Goal: Transaction & Acquisition: Purchase product/service

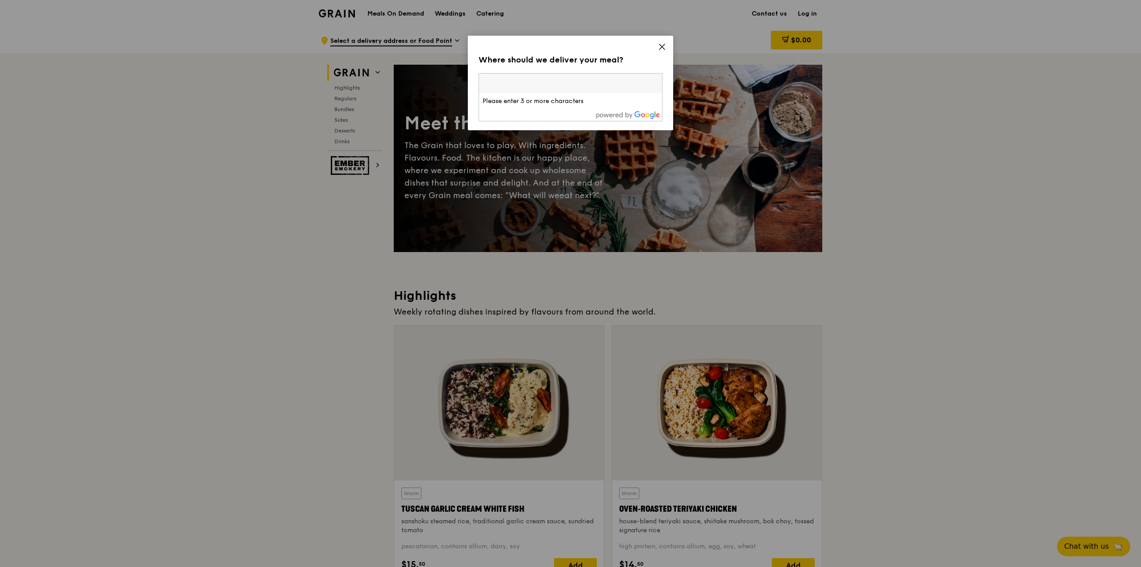
click at [514, 100] on li "Please enter 3 or more characters" at bounding box center [570, 101] width 183 height 16
click at [663, 49] on icon at bounding box center [662, 47] width 8 height 8
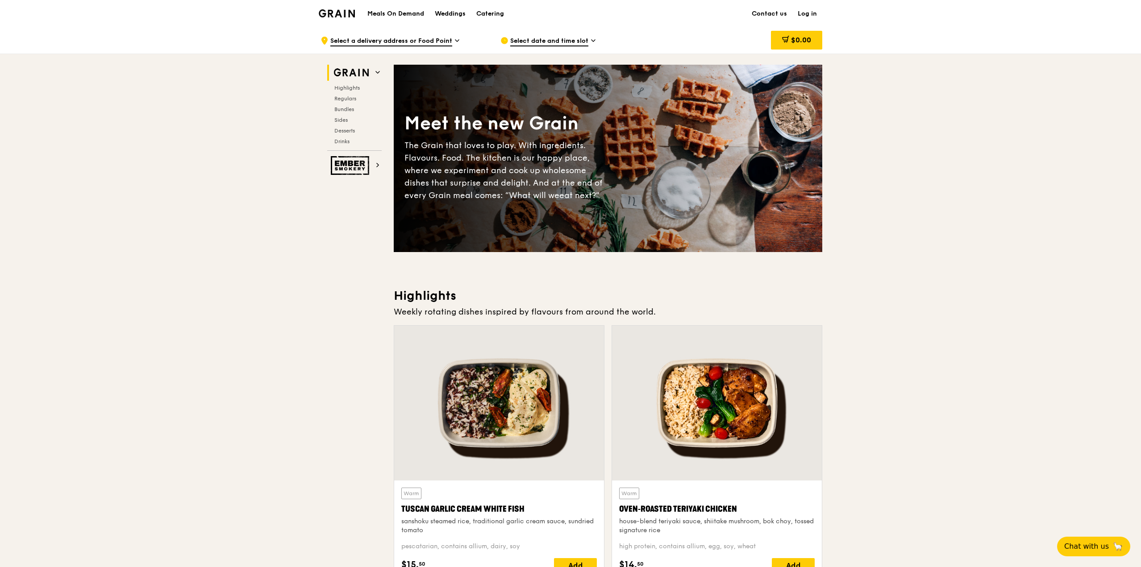
click at [402, 17] on h1 "Meals On Demand" at bounding box center [395, 13] width 57 height 9
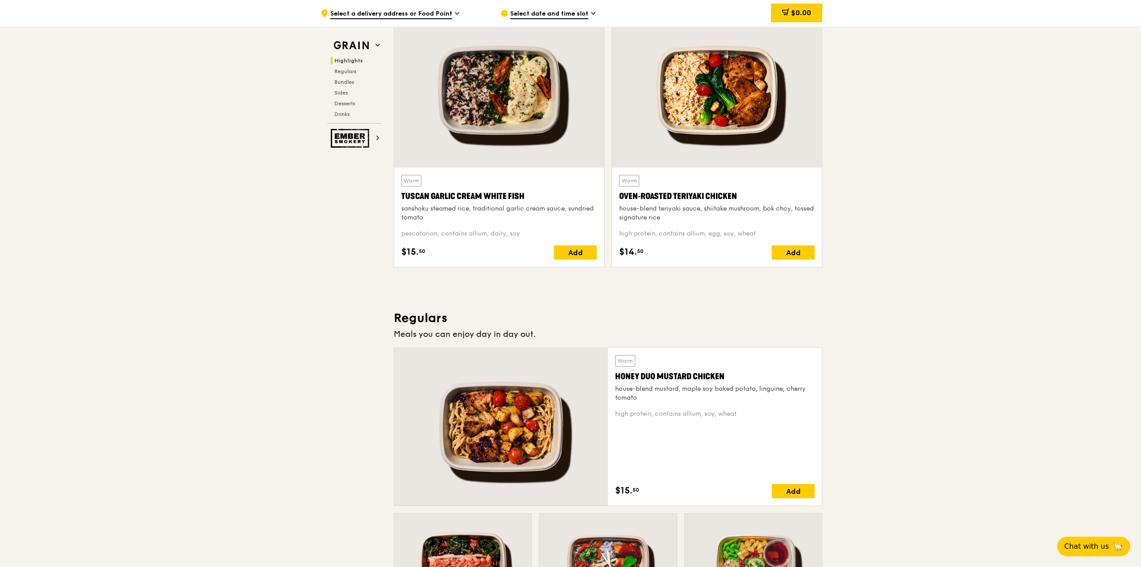
scroll to position [447, 0]
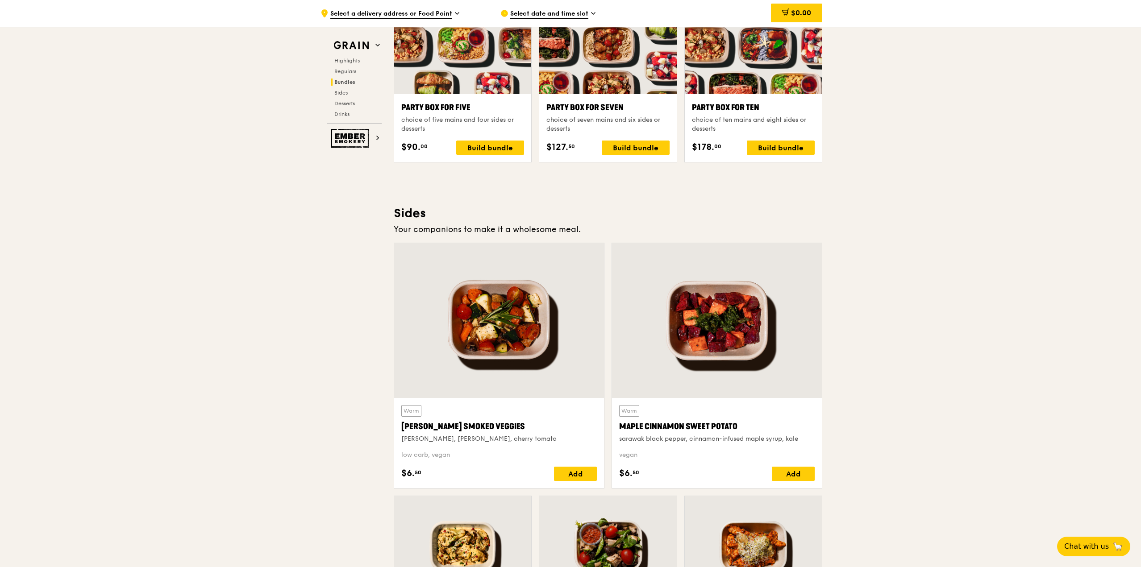
scroll to position [1831, 0]
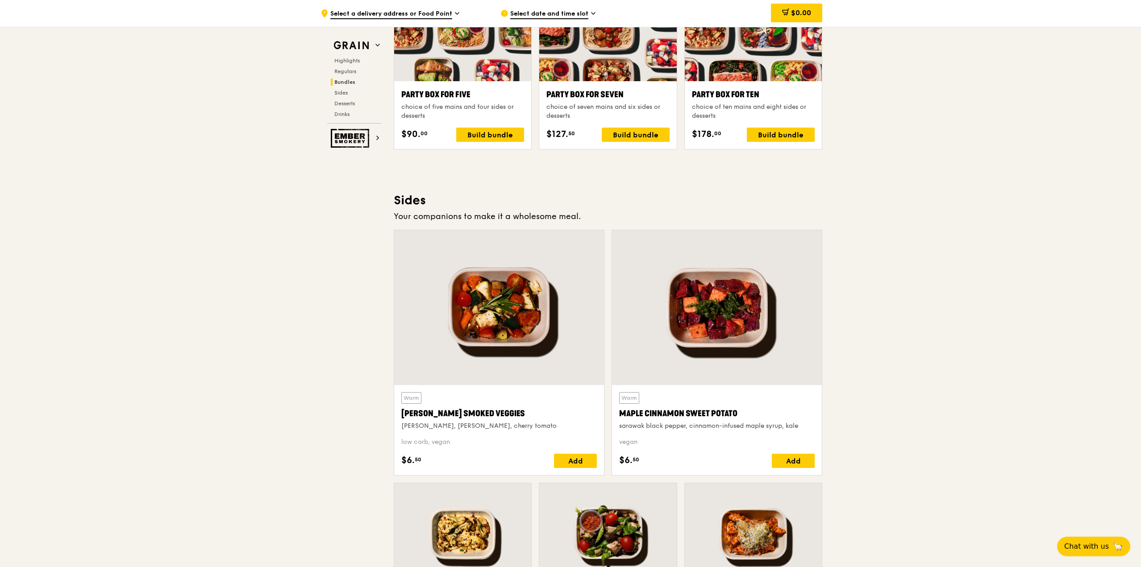
click at [882, 473] on div ".cls-1 { fill: none; stroke: #fff; stroke-linecap: round; stroke-linejoin: roun…" at bounding box center [570, 79] width 1141 height 3768
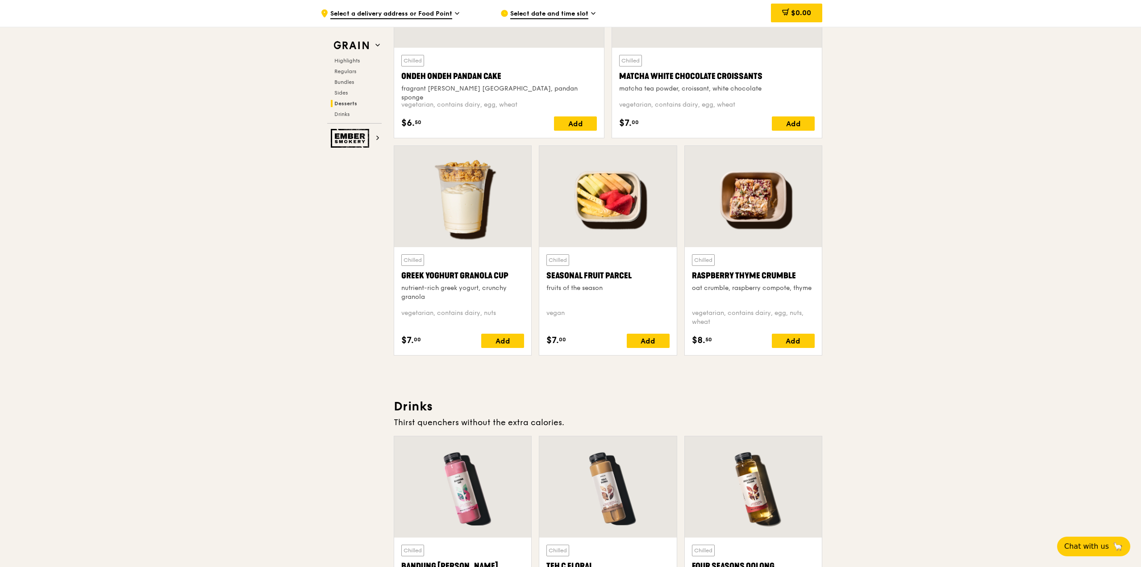
scroll to position [2546, 0]
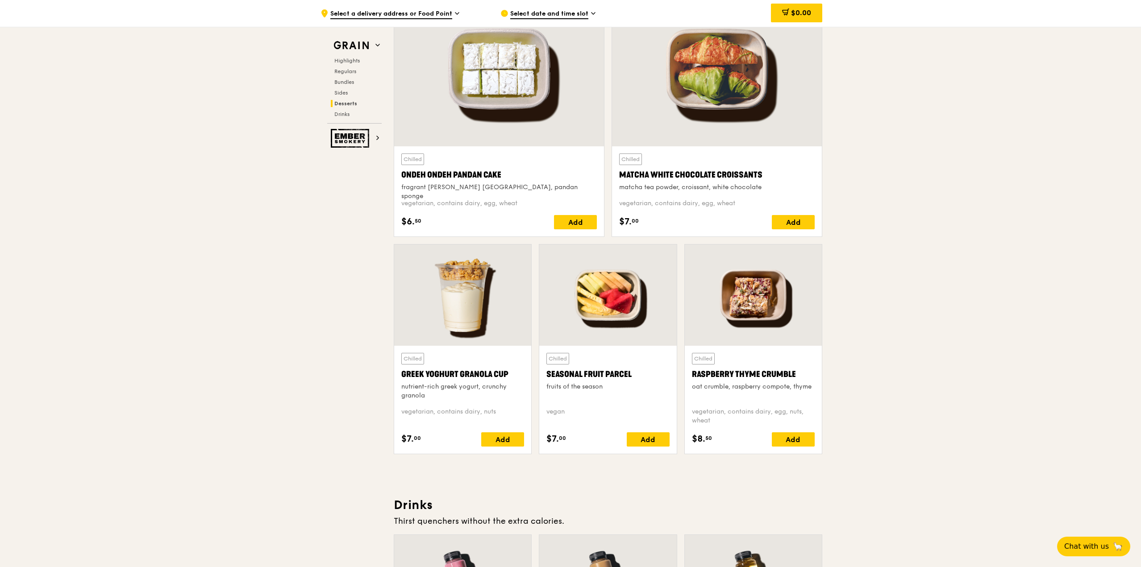
scroll to position [2636, 0]
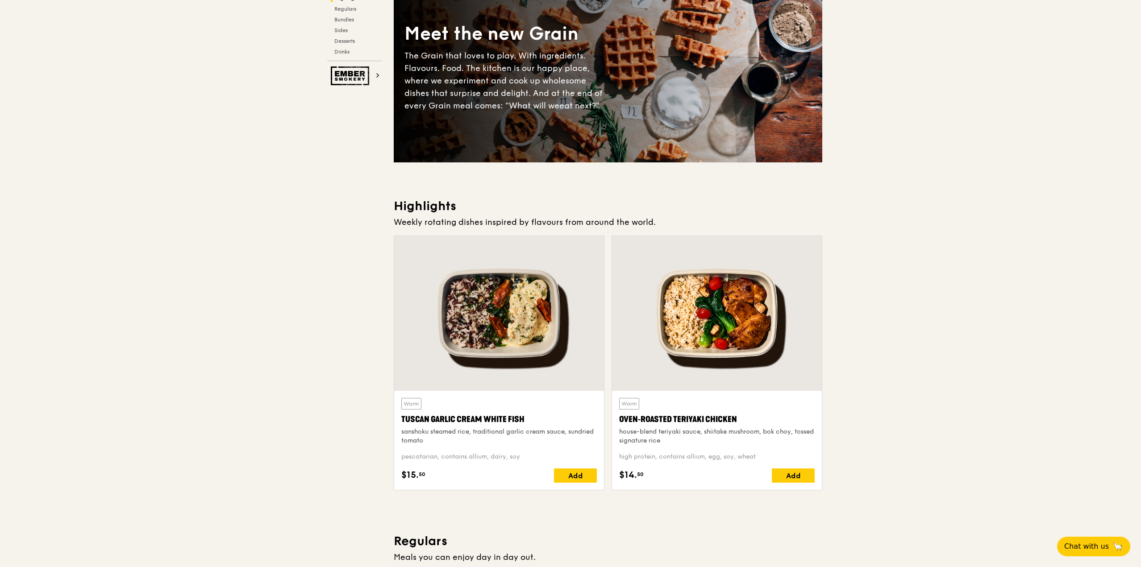
scroll to position [0, 0]
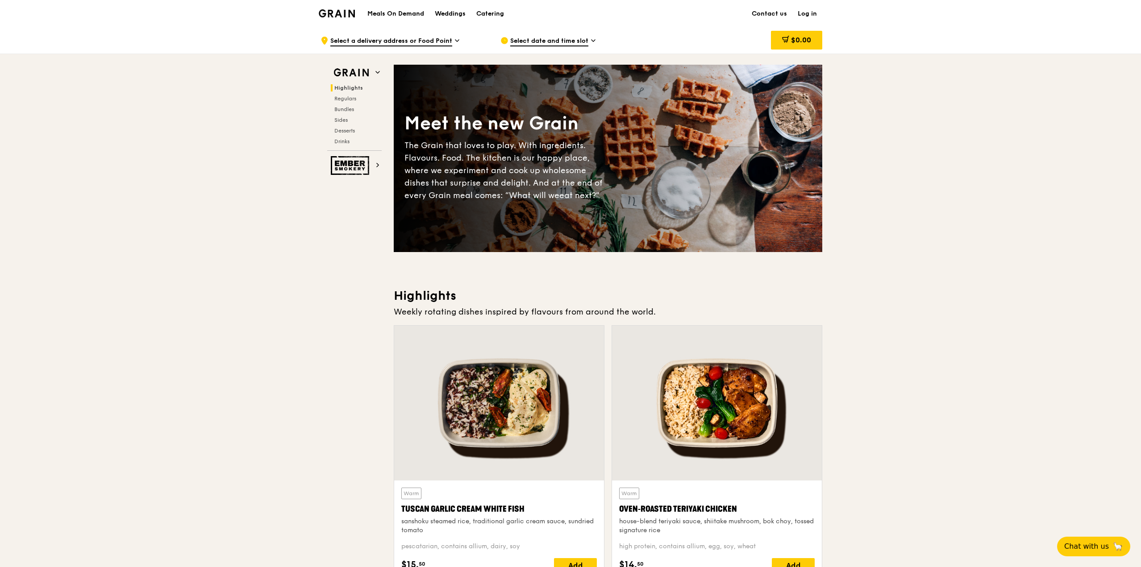
click at [415, 40] on span "Select a delivery address or Food Point" at bounding box center [391, 42] width 122 height 10
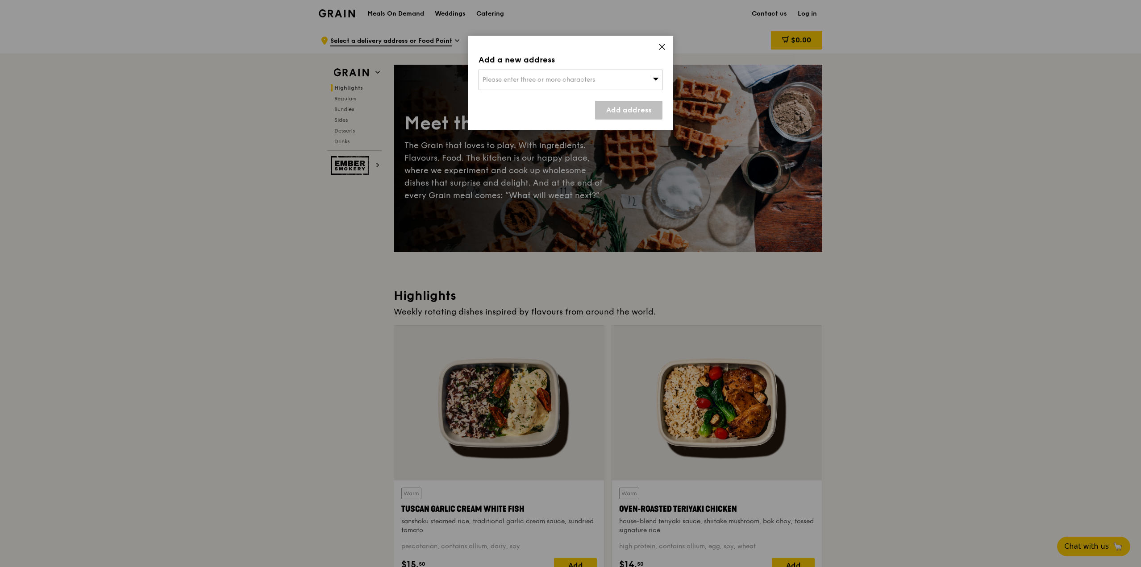
click at [534, 74] on div "Please enter three or more characters" at bounding box center [570, 80] width 184 height 21
drag, startPoint x: 648, startPoint y: 57, endPoint x: 672, endPoint y: 42, distance: 28.6
click at [672, 42] on div "Add a new address Please enter three or more characters Please enter 3 or more …" at bounding box center [570, 83] width 205 height 95
click at [829, 299] on div "Add a new address Please enter three or more characters Add address" at bounding box center [570, 283] width 1141 height 567
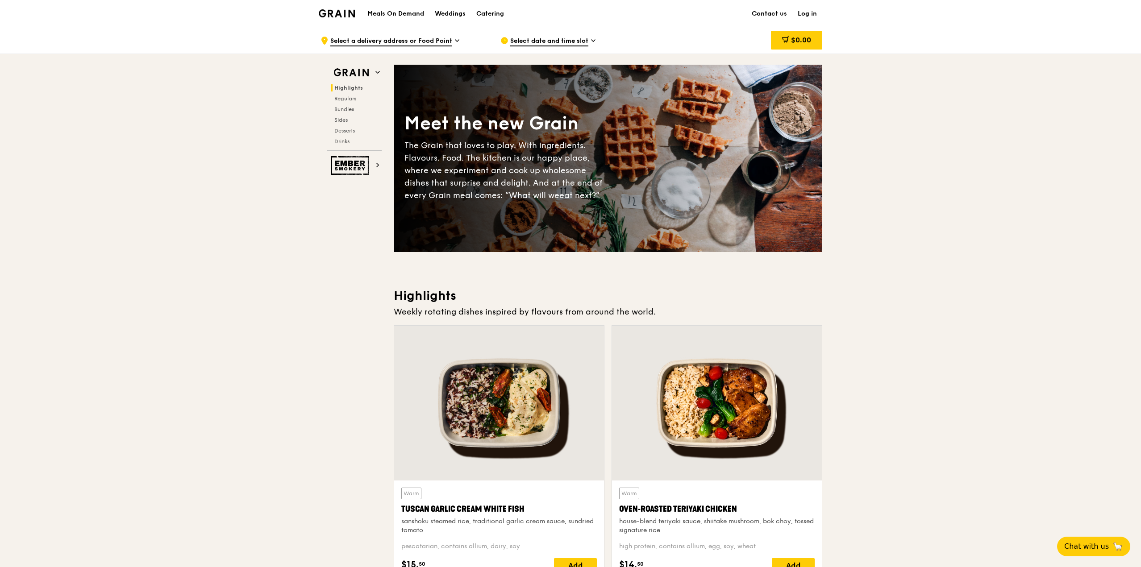
click at [398, 11] on h1 "Meals On Demand" at bounding box center [395, 13] width 57 height 9
drag, startPoint x: 490, startPoint y: 24, endPoint x: 494, endPoint y: 20, distance: 6.3
click at [494, 20] on div "Catering" at bounding box center [490, 13] width 28 height 27
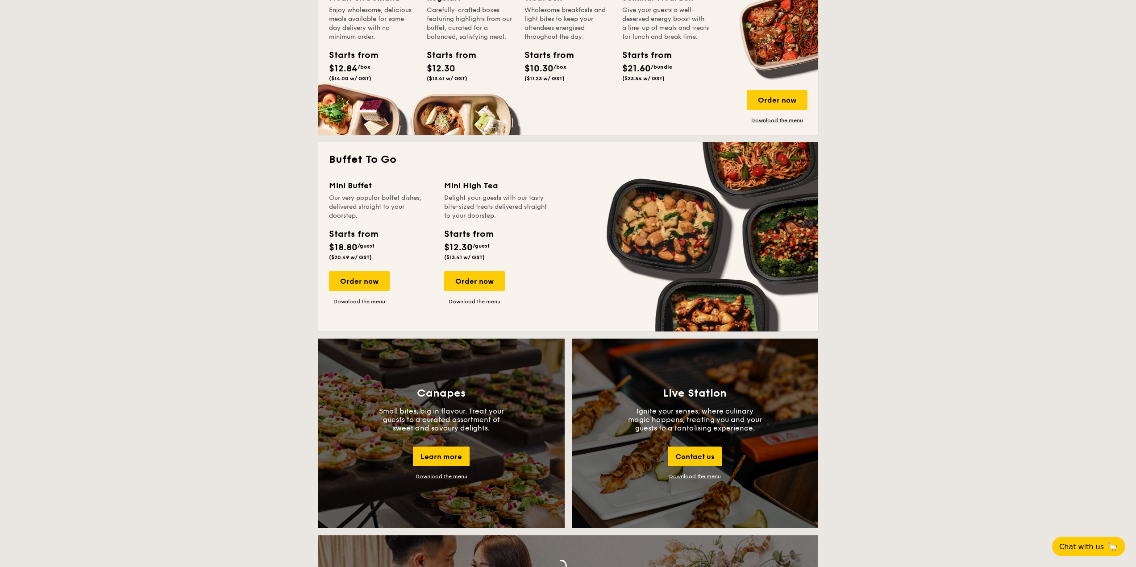
scroll to position [491, 0]
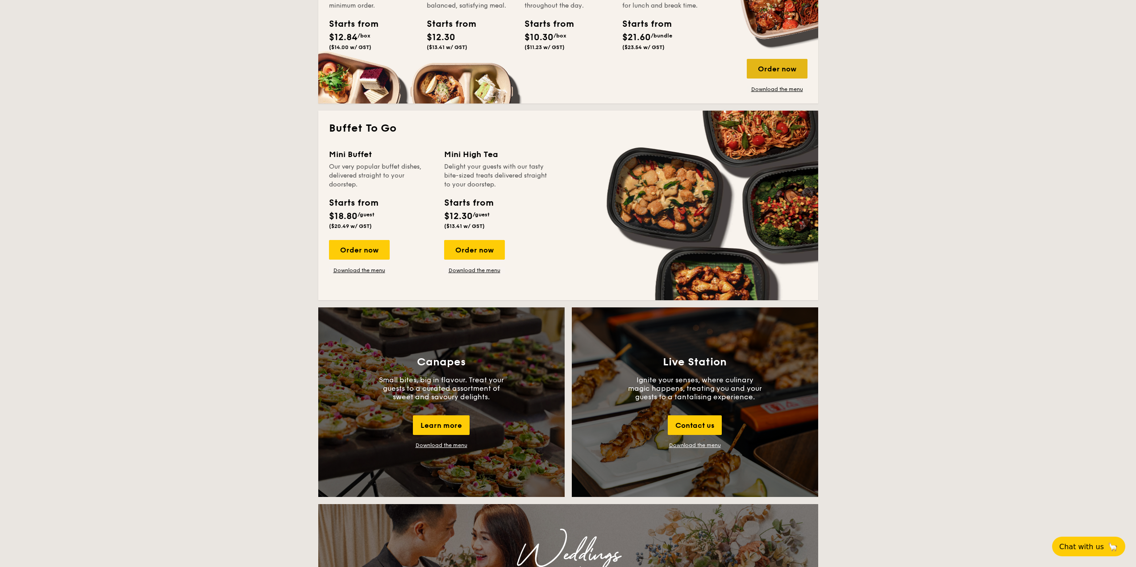
click at [762, 65] on div "Order now" at bounding box center [777, 69] width 61 height 20
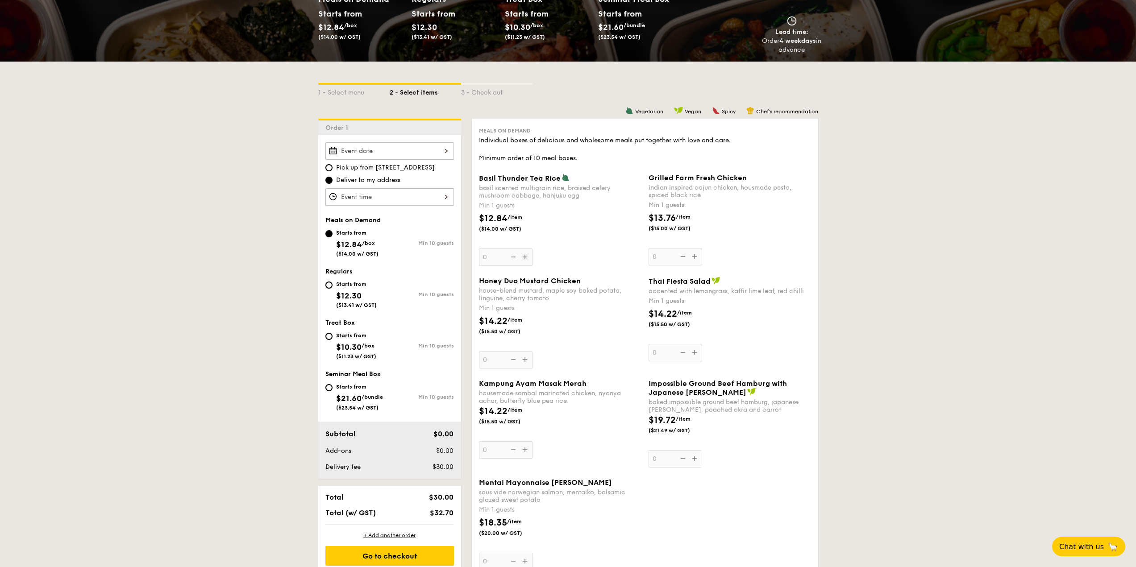
scroll to position [134, 0]
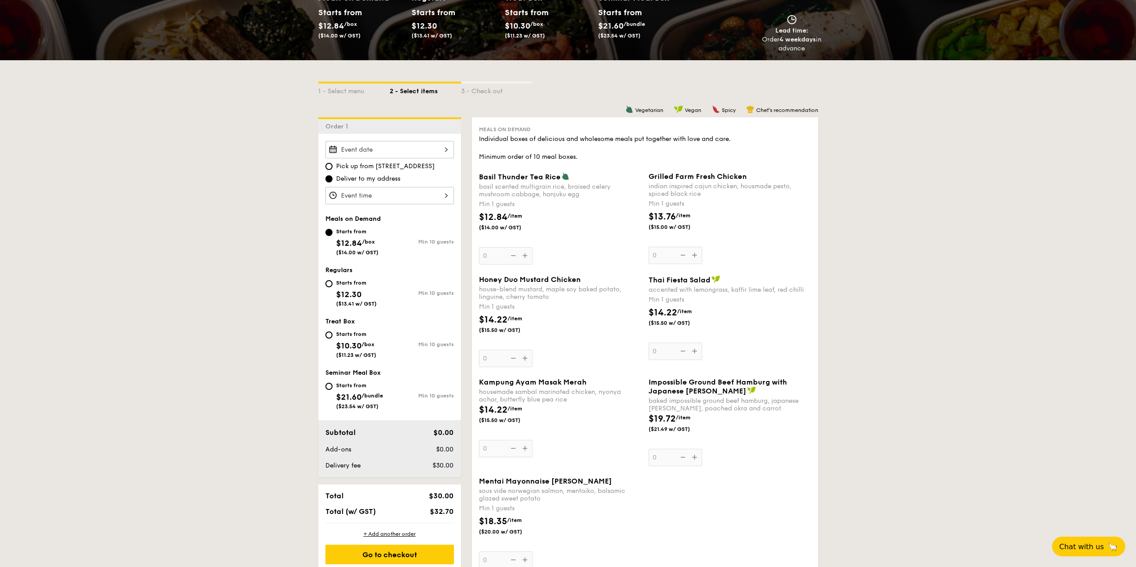
click at [349, 402] on span "$21.60" at bounding box center [348, 397] width 25 height 10
click at [332, 390] on input "Starts from $21.60 /bundle ($23.54 w/ GST) Min 10 guests" at bounding box center [328, 386] width 7 height 7
radio input "true"
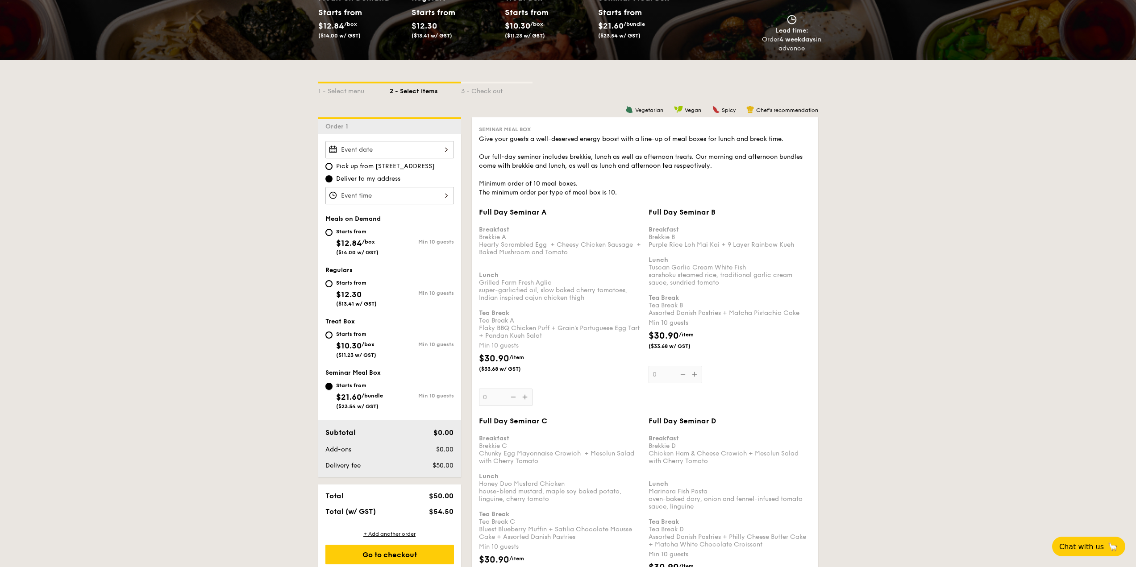
scroll to position [180, 0]
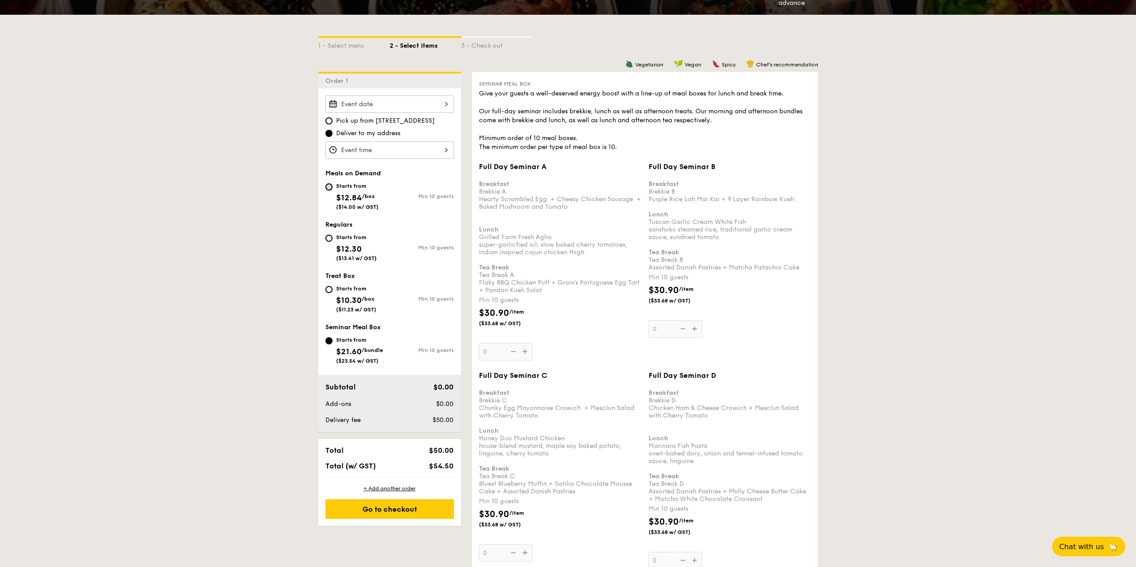
click at [328, 187] on input "Starts from $12.84 /box ($14.00 w/ GST) Min 10 guests" at bounding box center [328, 186] width 7 height 7
radio input "true"
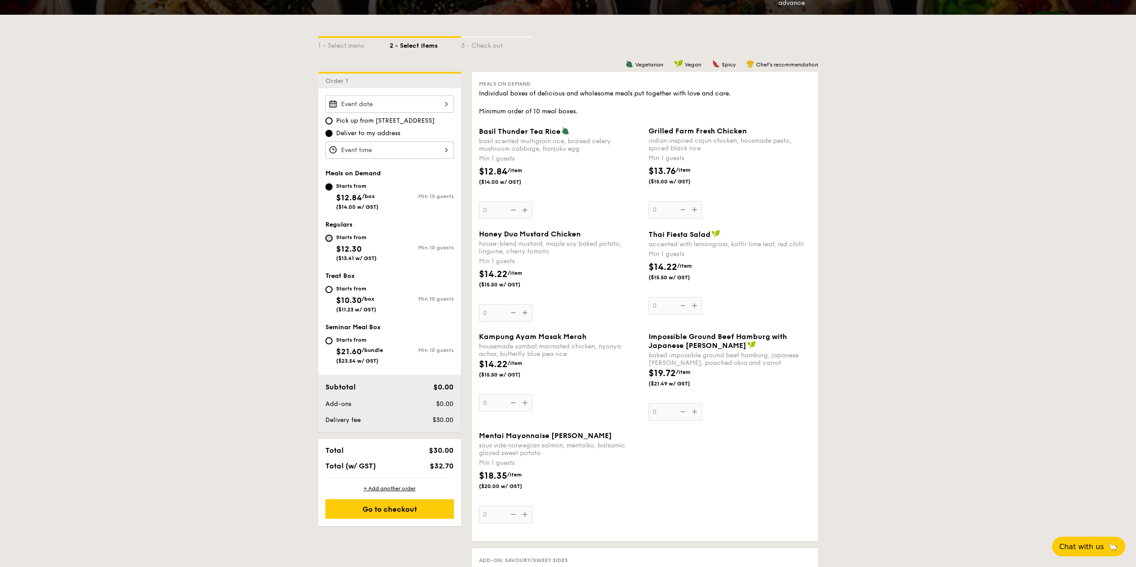
click at [329, 237] on input "Starts from $12.30 ($13.41 w/ GST) Min 10 guests" at bounding box center [328, 238] width 7 height 7
radio input "true"
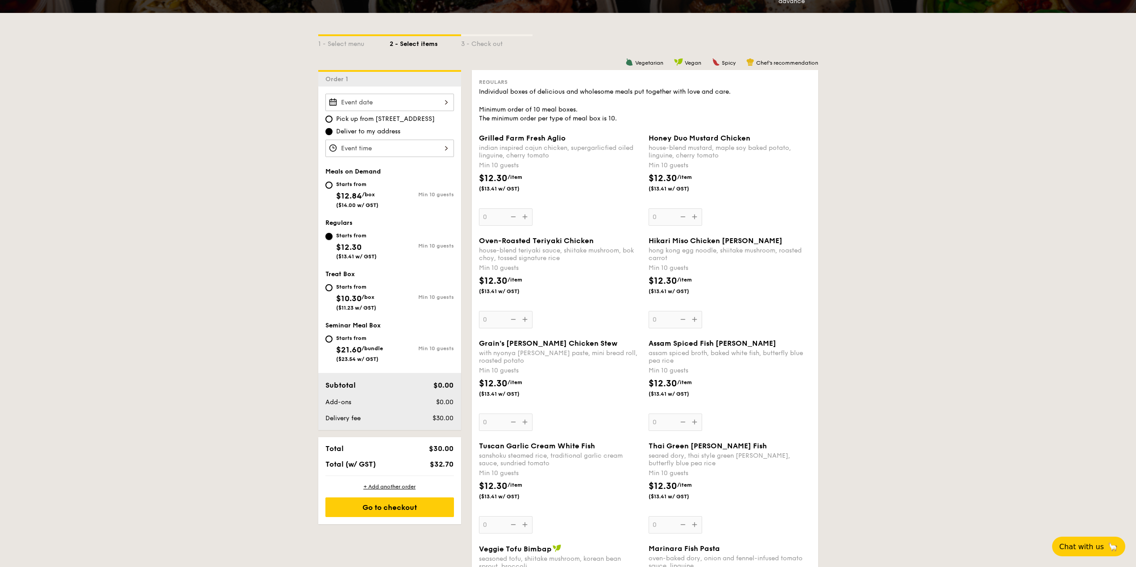
scroll to position [179, 0]
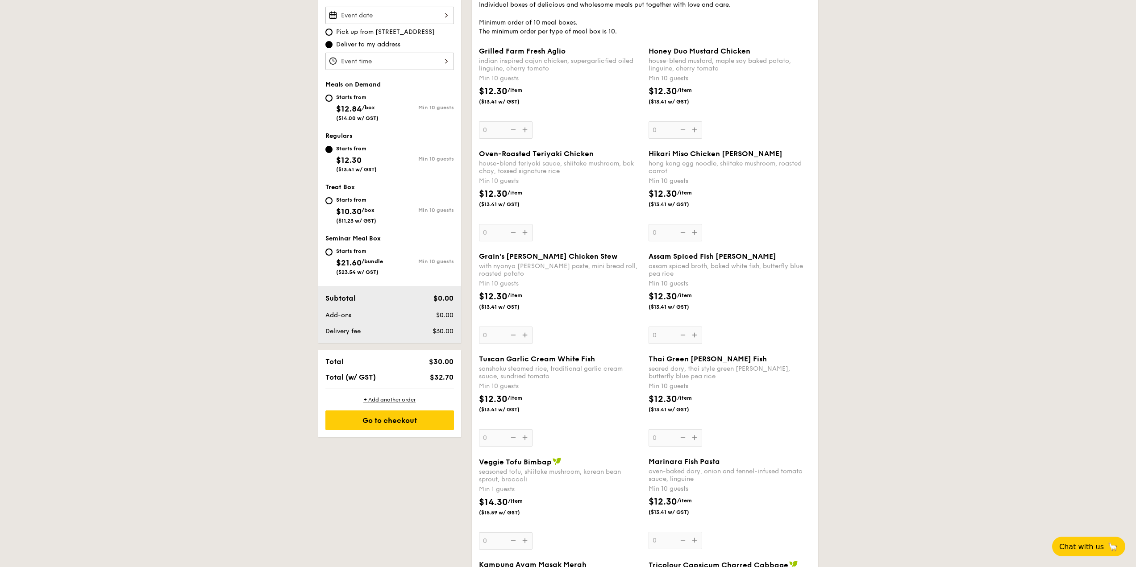
scroll to position [448, 0]
